Goal: Transaction & Acquisition: Book appointment/travel/reservation

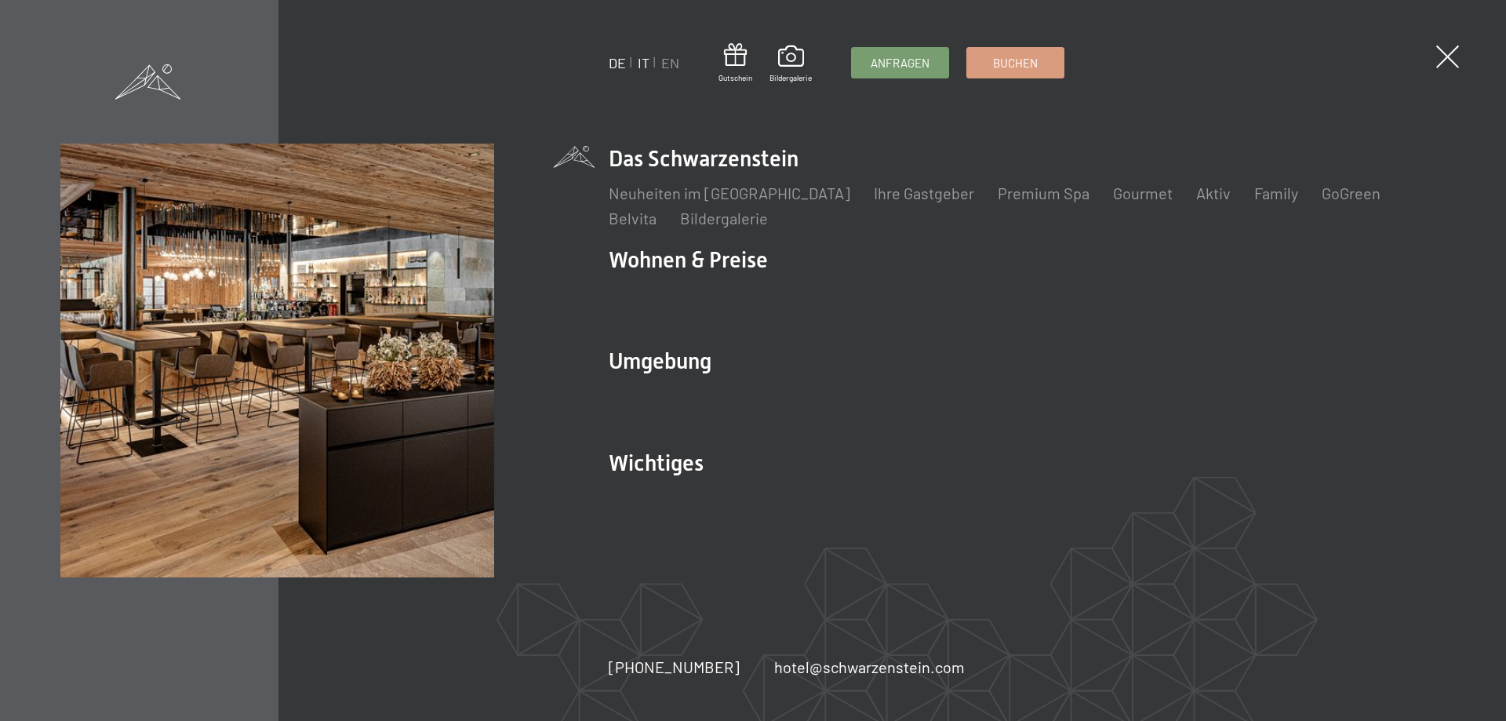
click at [646, 64] on link "IT" at bounding box center [644, 62] width 12 height 17
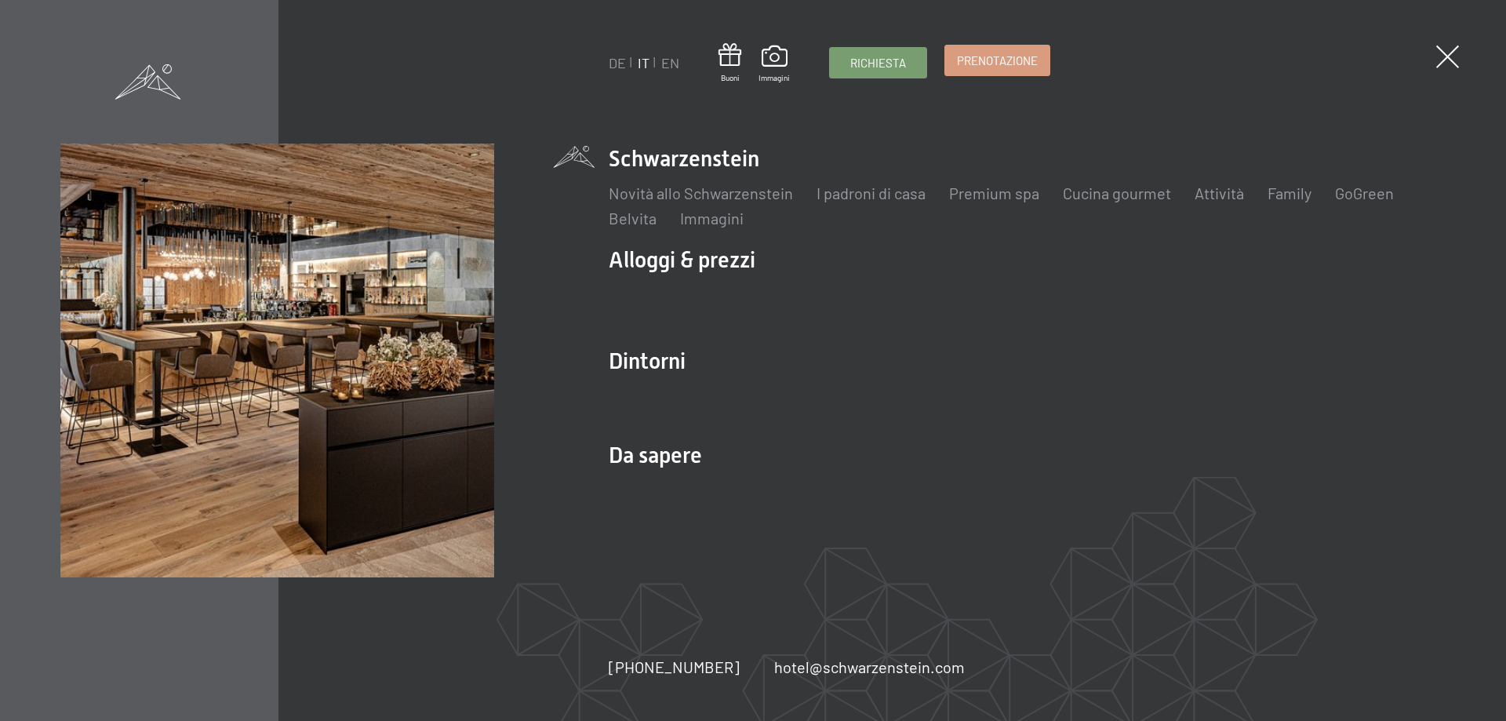
click at [977, 60] on span "Prenotazione" at bounding box center [997, 61] width 81 height 16
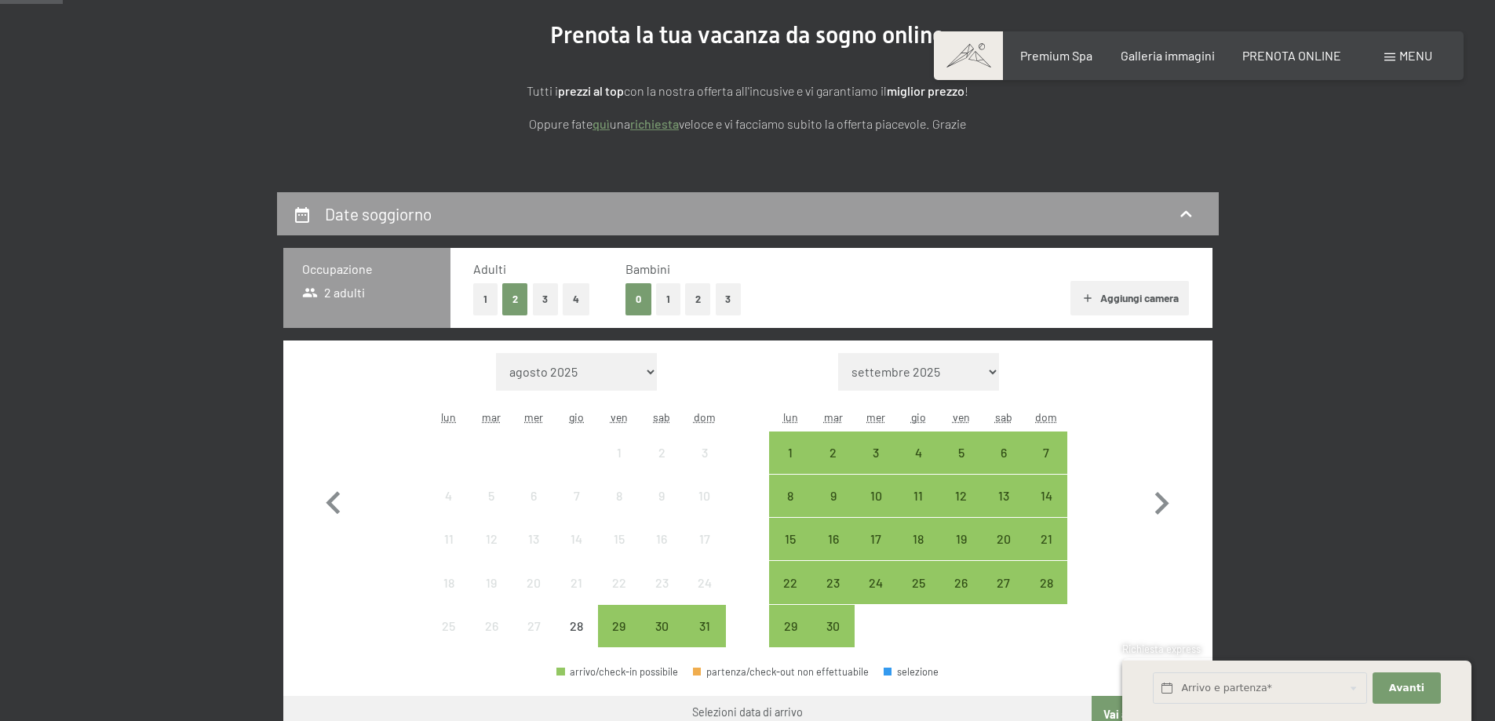
scroll to position [235, 0]
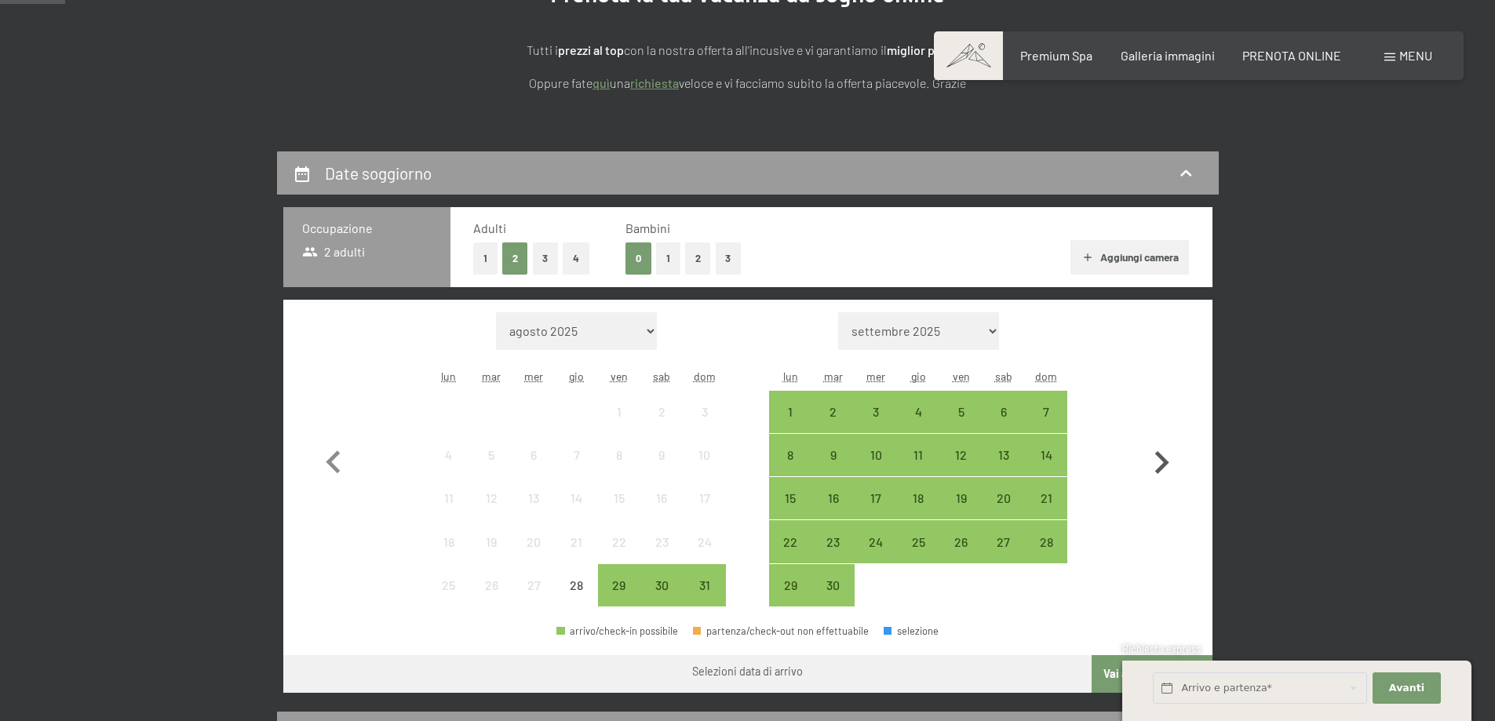
click at [1164, 464] on icon "button" at bounding box center [1162, 462] width 14 height 23
select select "[DATE]"
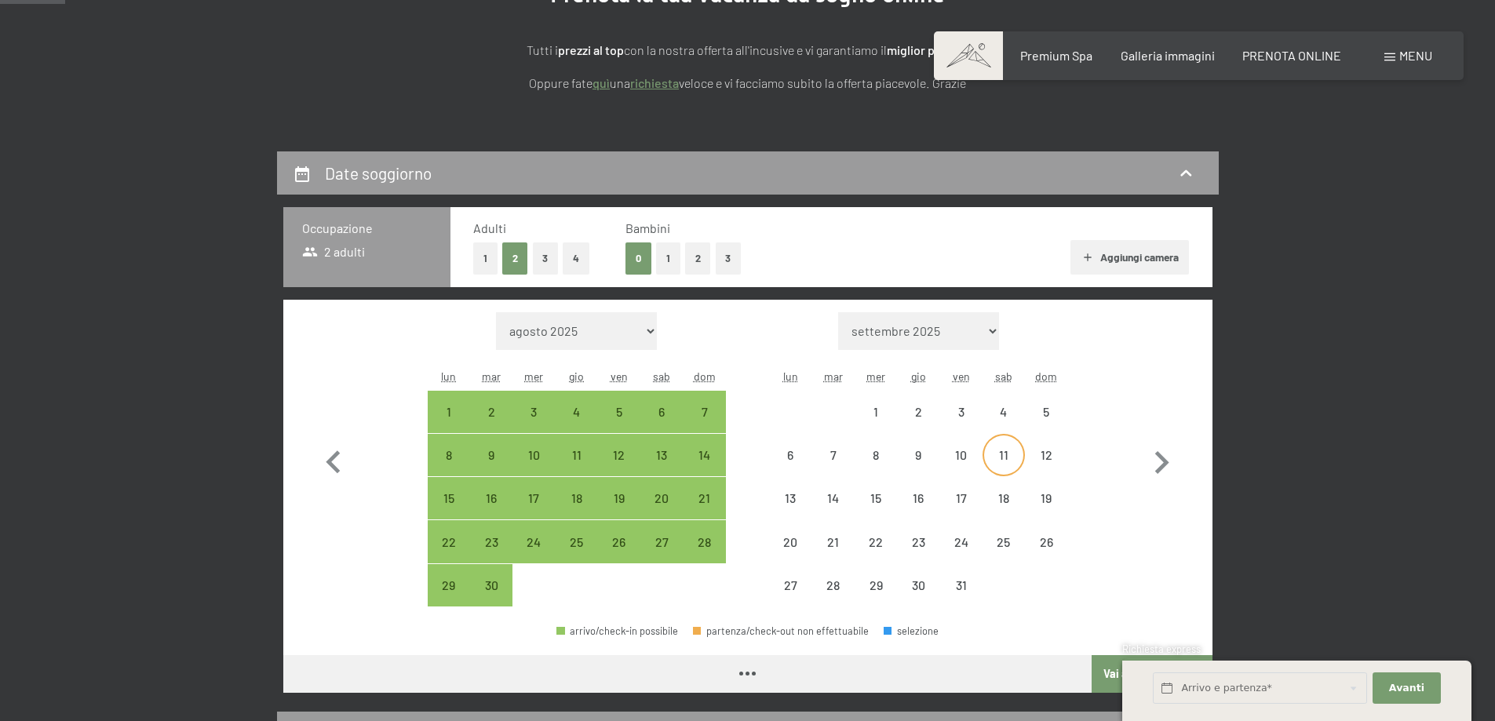
click at [1014, 457] on div "11" at bounding box center [1003, 468] width 39 height 39
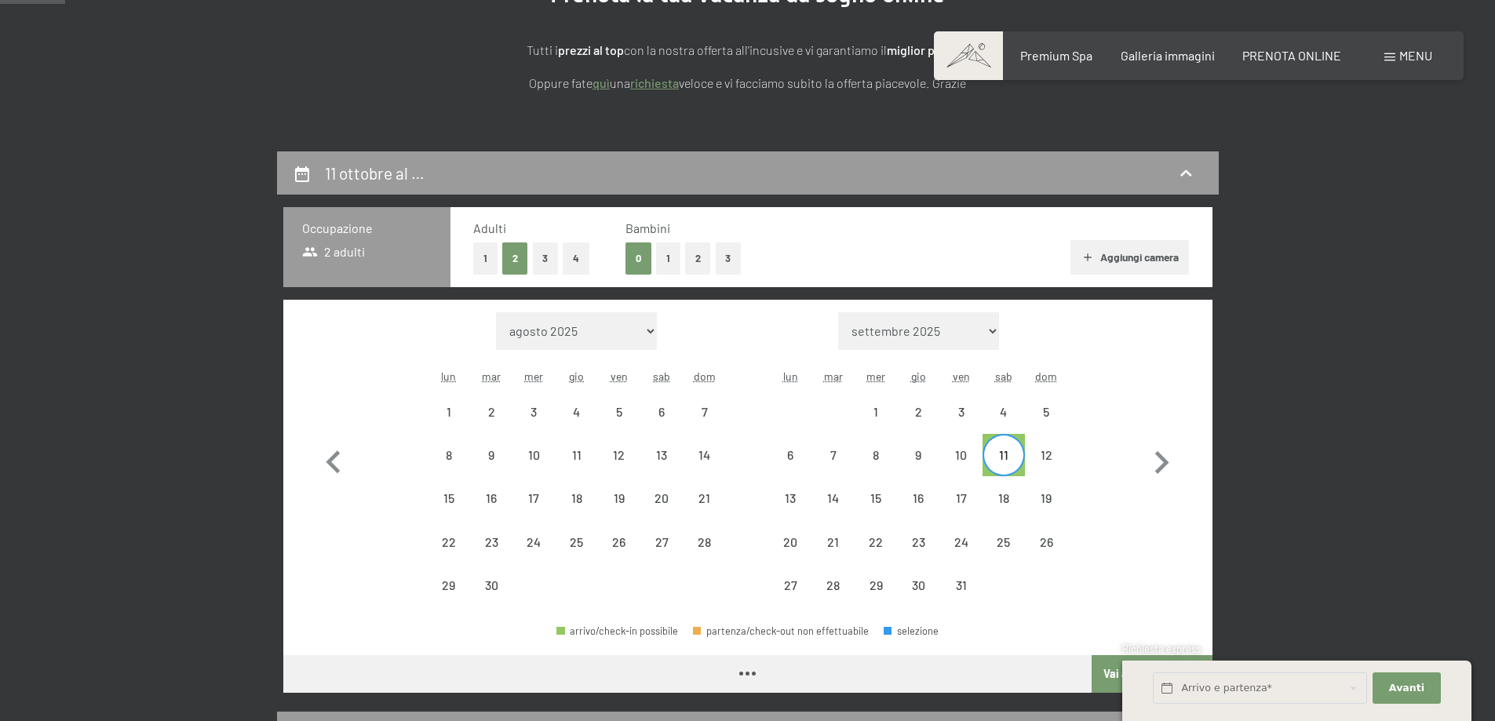
select select "[DATE]"
click at [1011, 492] on div "18" at bounding box center [1003, 511] width 39 height 39
select select "[DATE]"
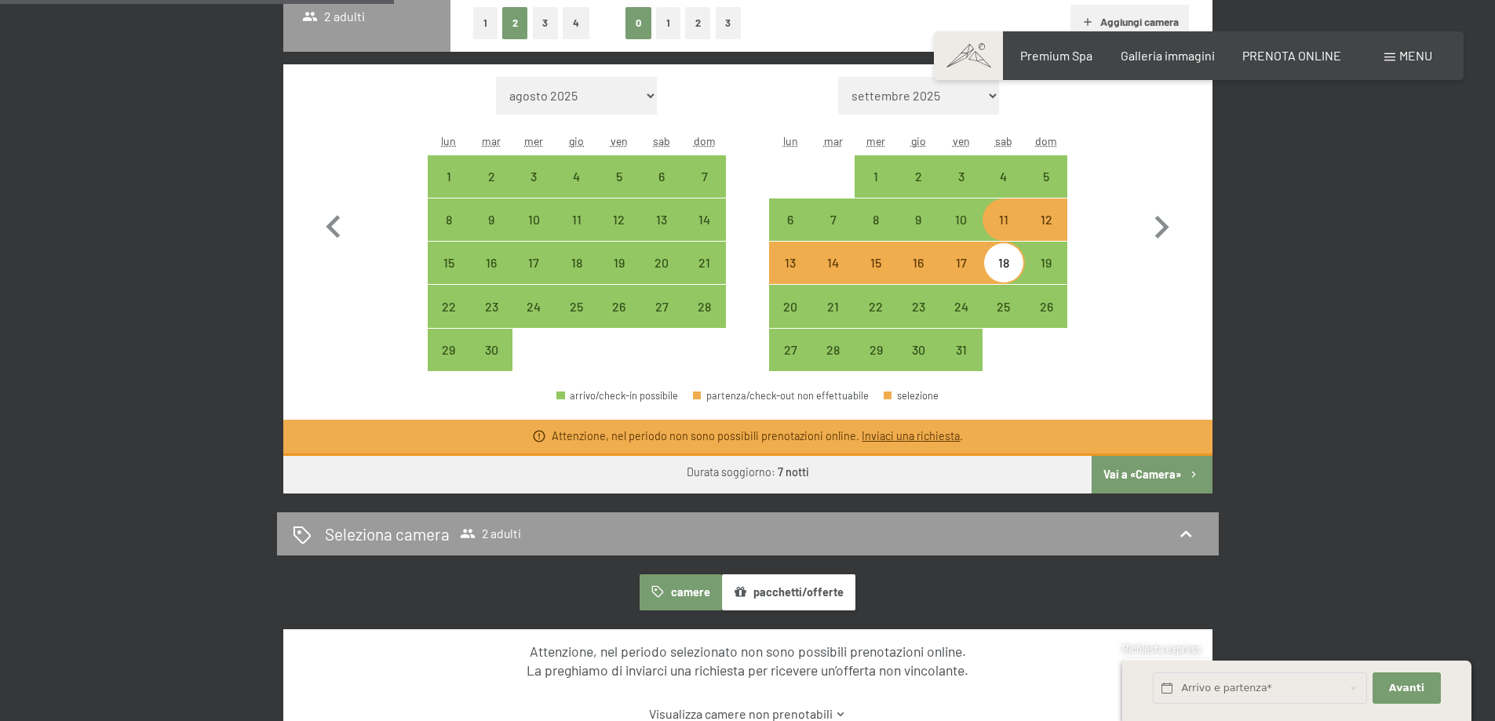
click at [1163, 480] on button "Vai a «Camera»" at bounding box center [1151, 475] width 120 height 38
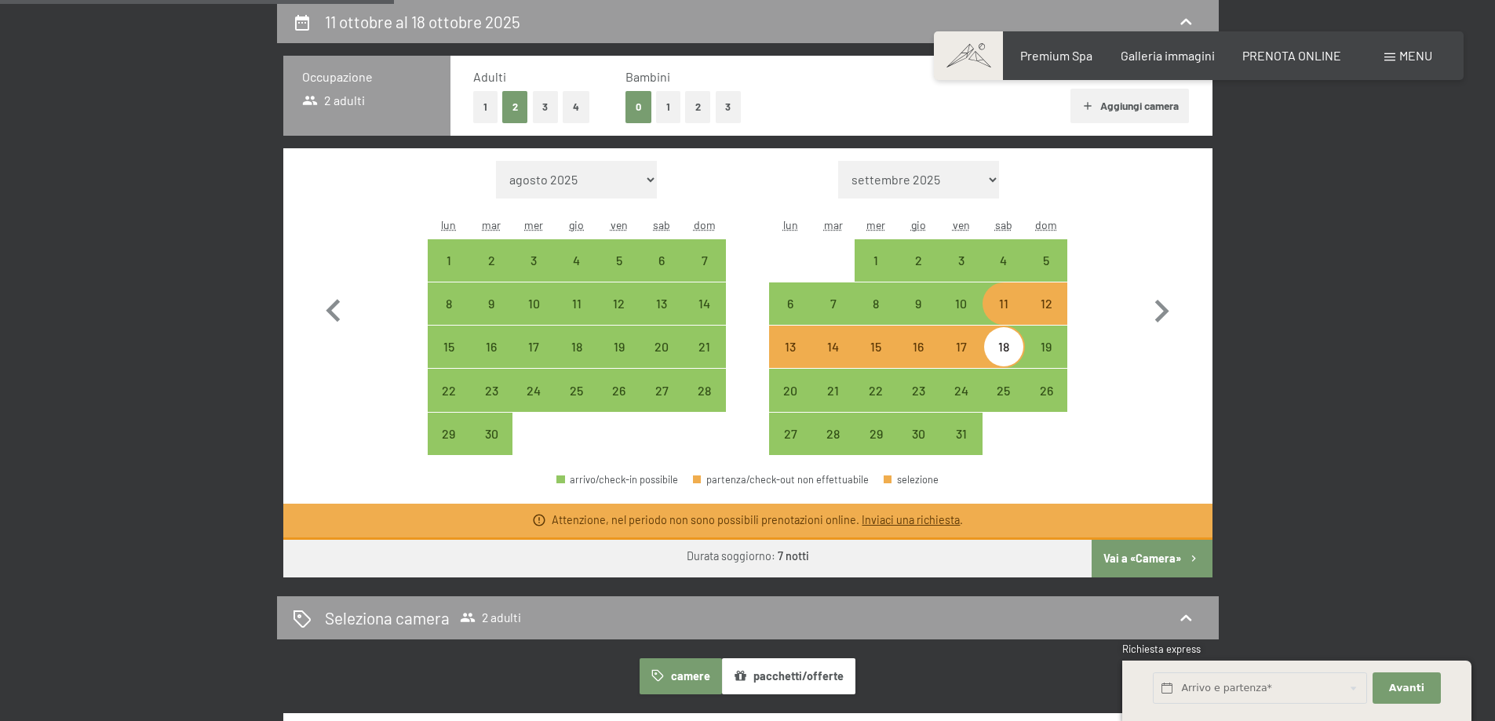
select select "[DATE]"
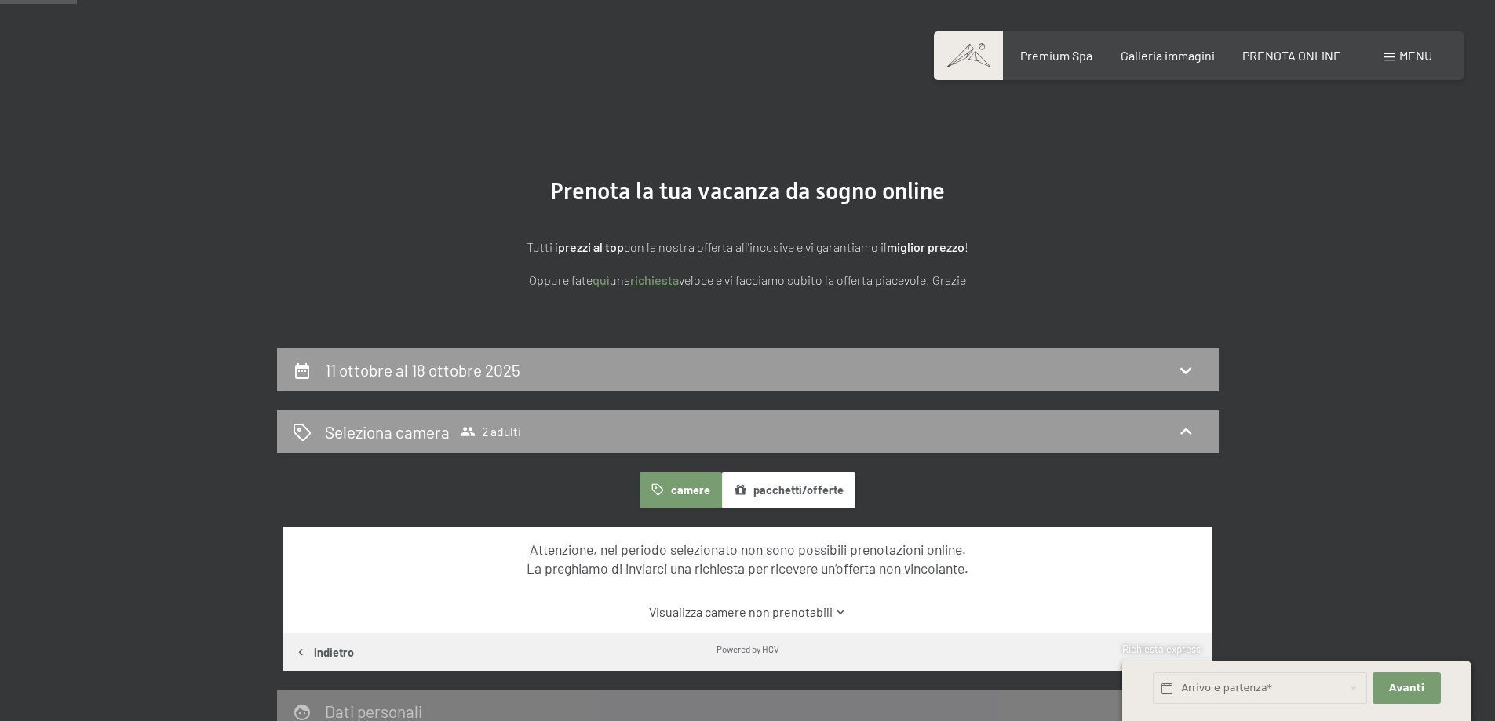
scroll to position [0, 0]
